Goal: Information Seeking & Learning: Learn about a topic

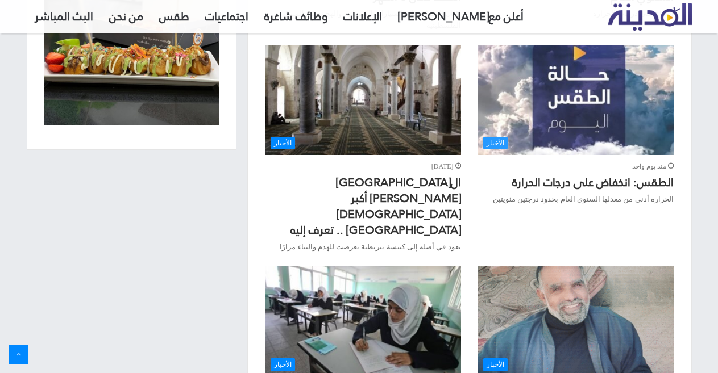
scroll to position [1080, 0]
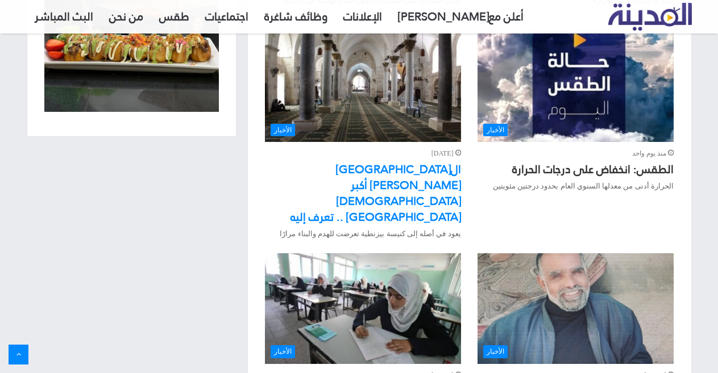
click at [427, 159] on link "المسجد الصلاحي أكبر مساجد نابلس .. تعرف إليه" at bounding box center [375, 193] width 171 height 69
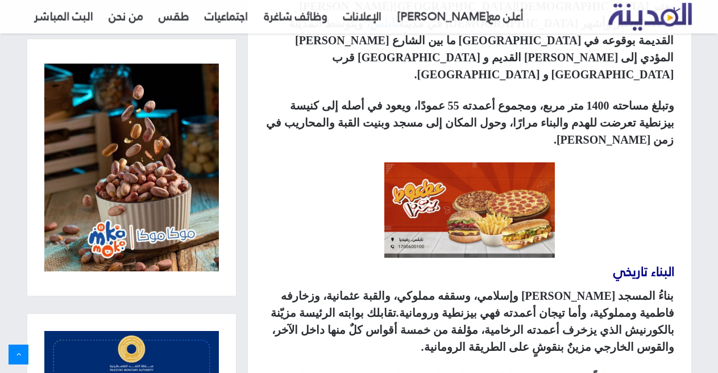
scroll to position [560, 0]
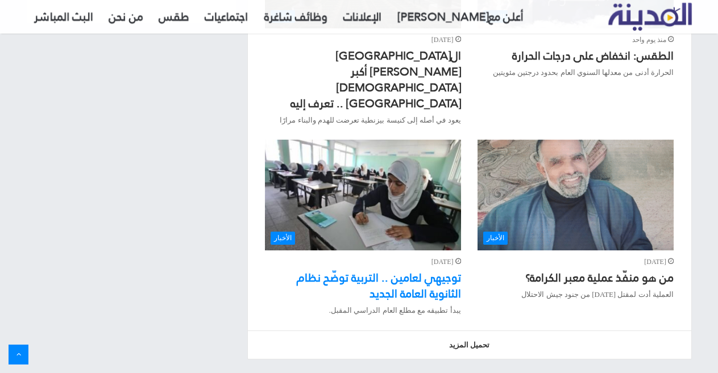
click at [413, 267] on link "توجيهي لعامين .. التربية توضّح نظام الثانوية العامة الجديد" at bounding box center [379, 286] width 164 height 38
